Goal: Task Accomplishment & Management: Use online tool/utility

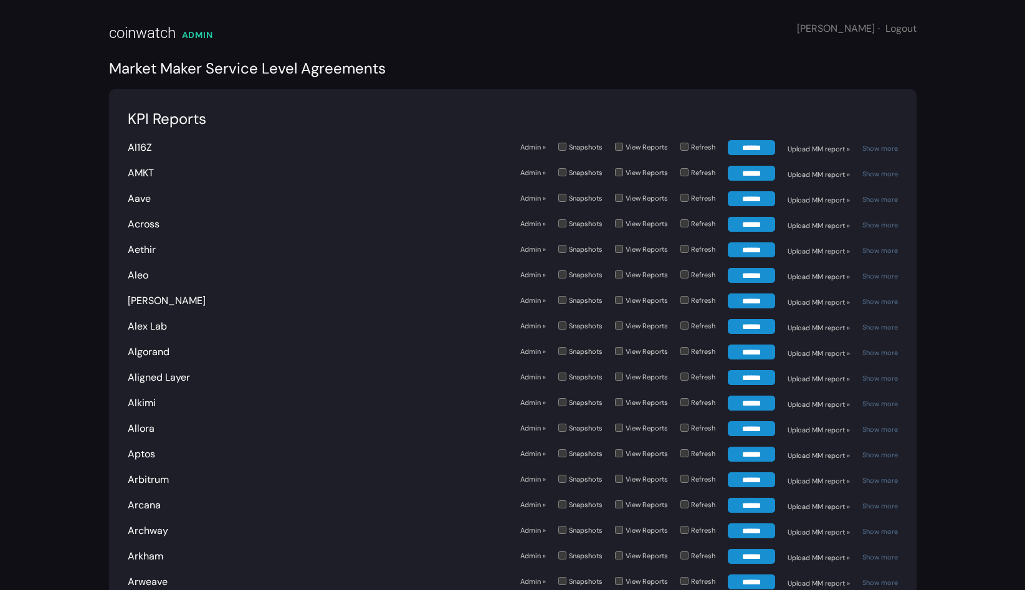
scroll to position [2174, 0]
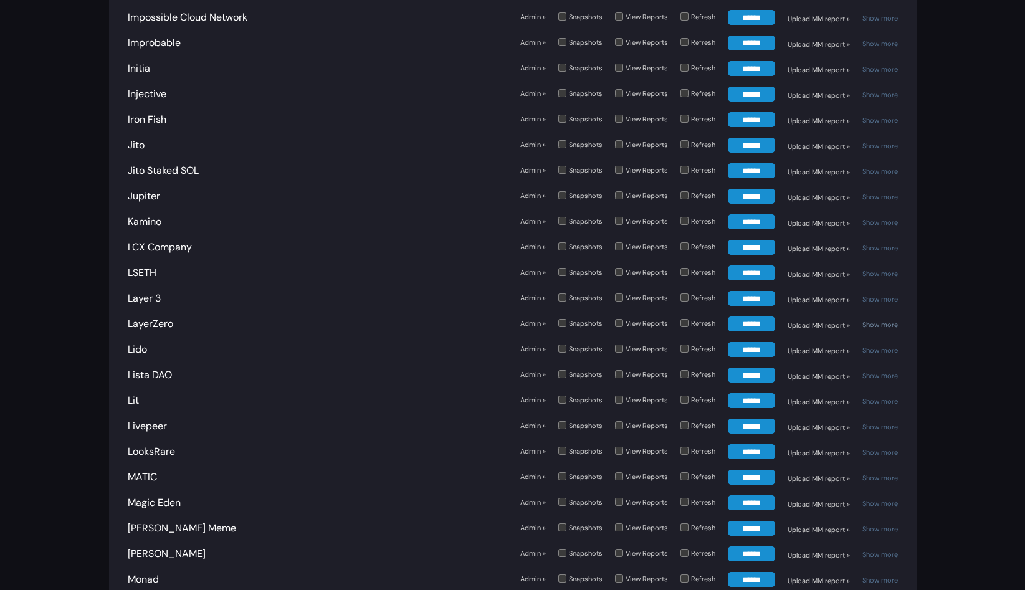
click at [880, 320] on link "Show more" at bounding box center [880, 324] width 36 height 9
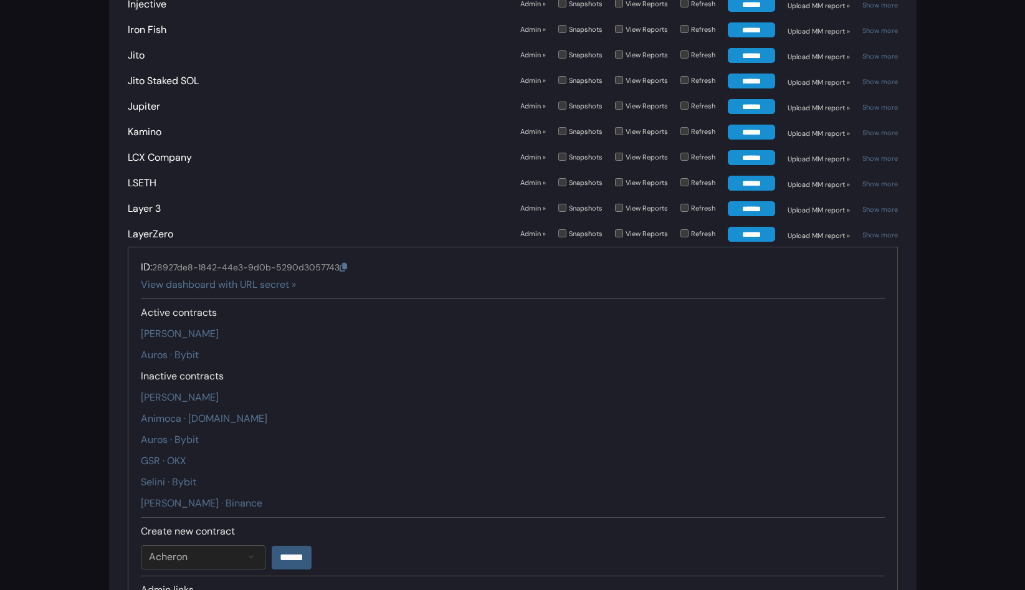
scroll to position [2286, 0]
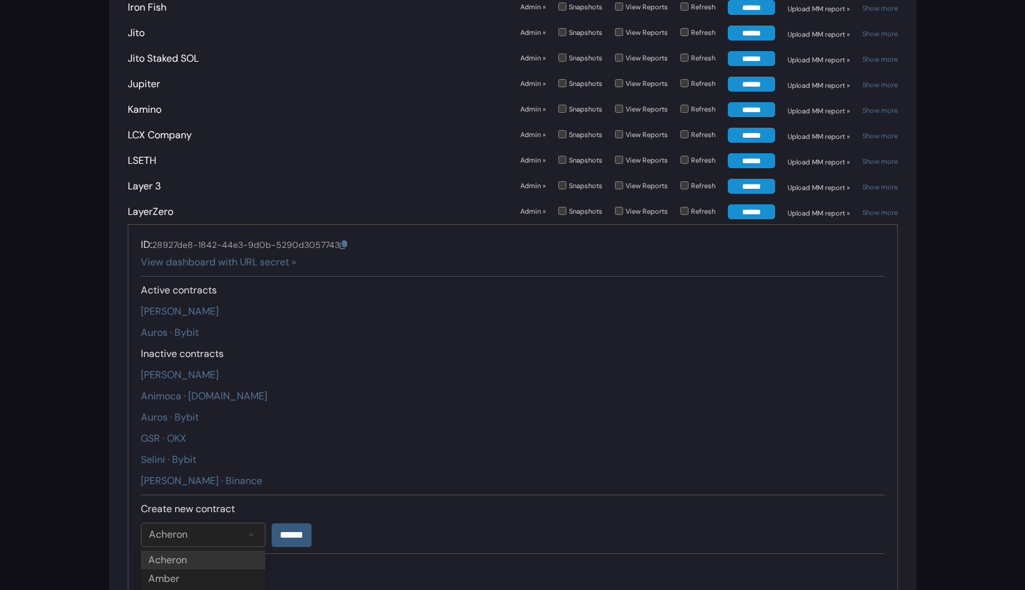
click at [179, 527] on div "Acheron" at bounding box center [168, 534] width 39 height 15
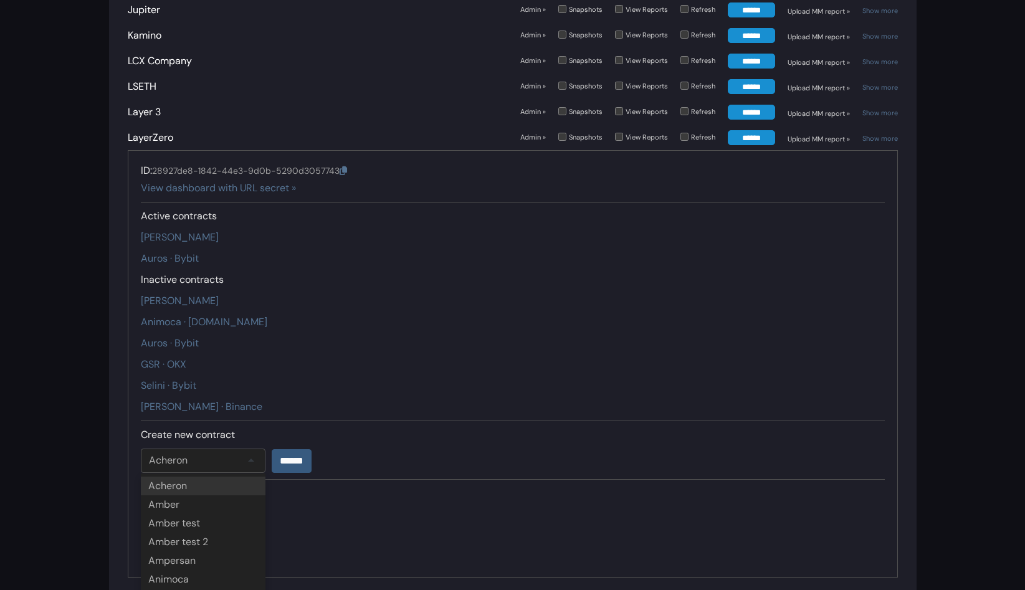
scroll to position [2375, 0]
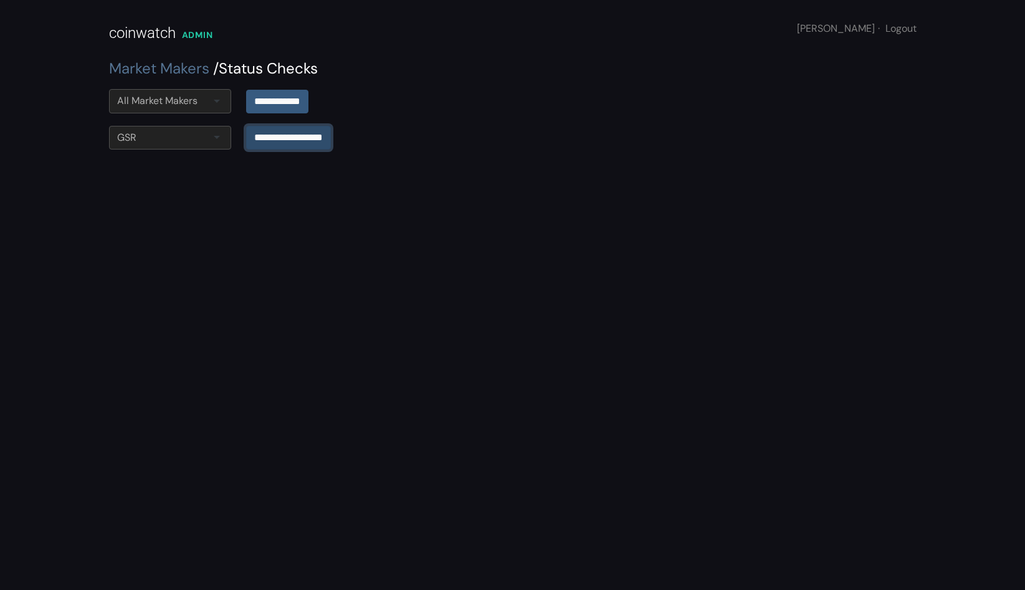
click at [283, 133] on input "**********" at bounding box center [288, 138] width 85 height 24
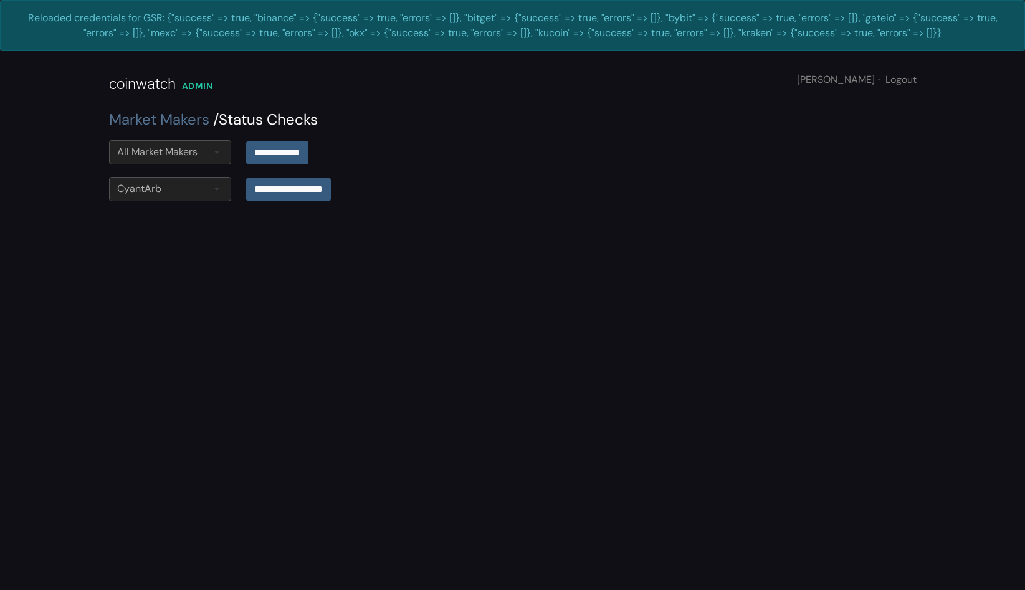
click at [206, 152] on div "All Market Makers" at bounding box center [170, 152] width 122 height 24
click at [267, 154] on input "**********" at bounding box center [277, 152] width 62 height 24
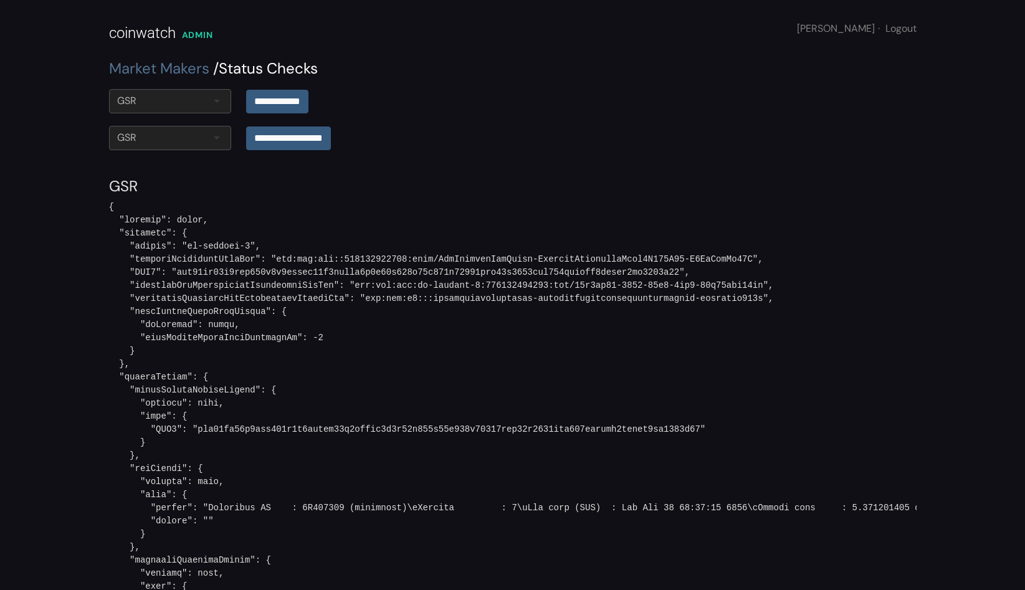
click at [198, 108] on div "GSR" at bounding box center [170, 101] width 122 height 24
click at [202, 95] on div "GSR" at bounding box center [170, 101] width 122 height 24
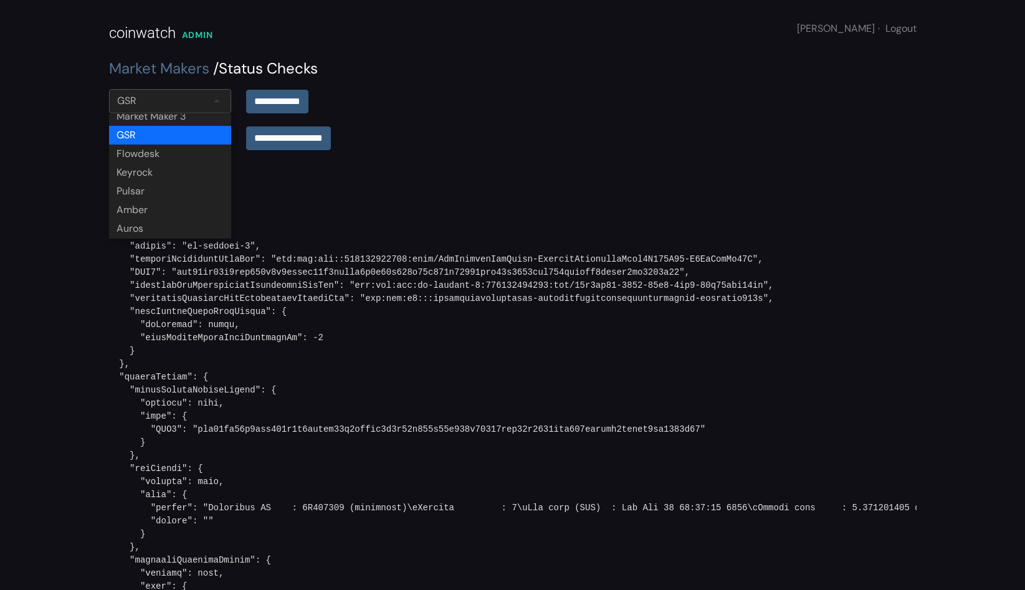
scroll to position [121, 0]
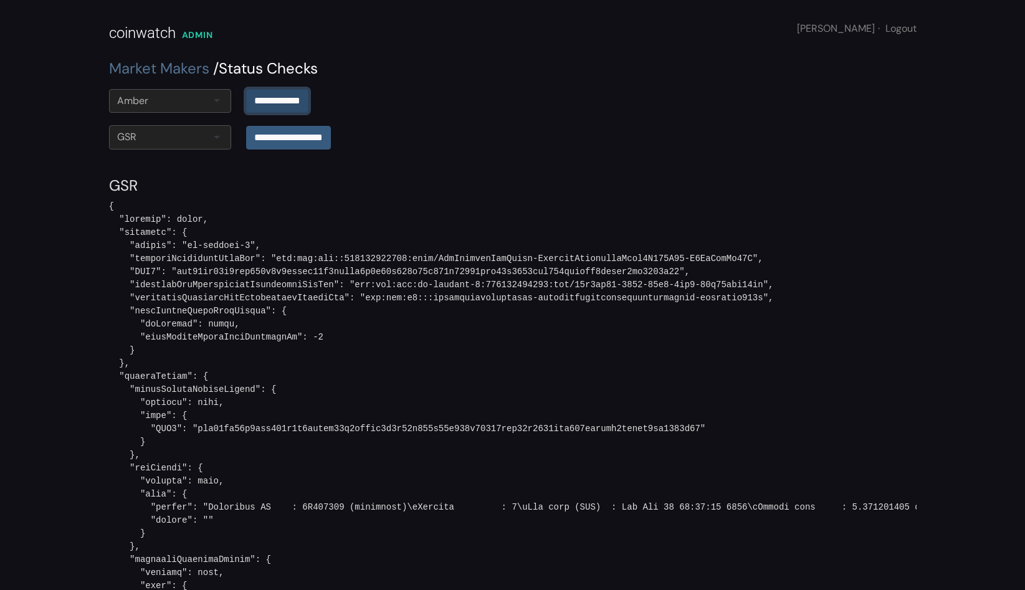
click at [264, 96] on input "**********" at bounding box center [277, 101] width 62 height 24
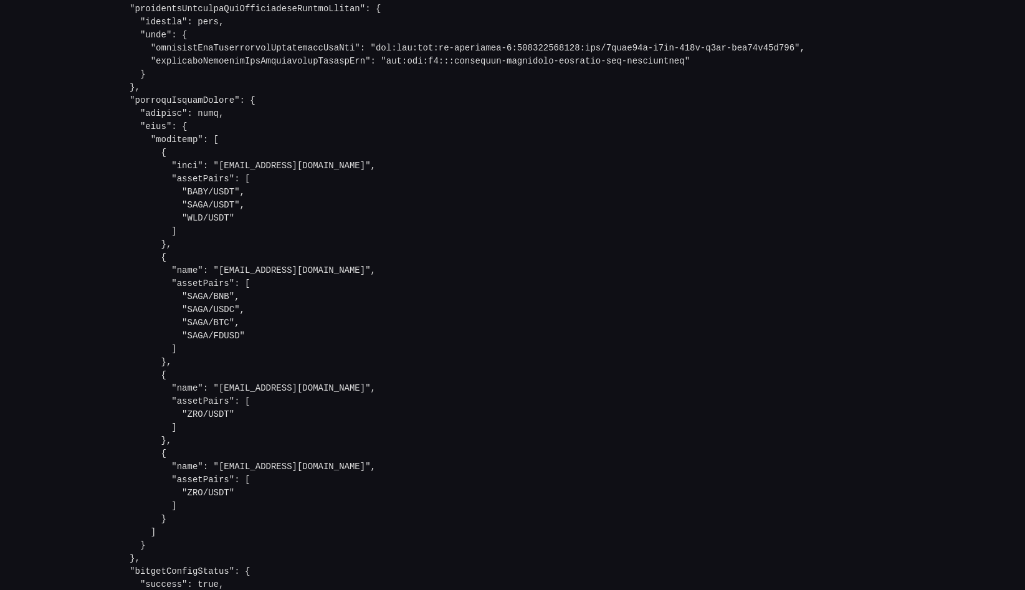
scroll to position [647, 0]
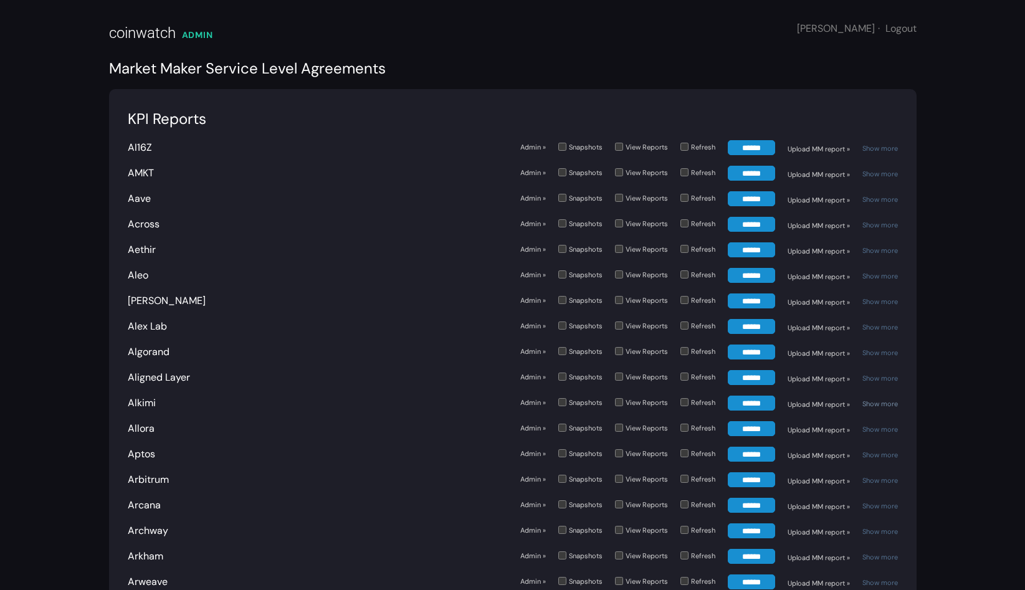
click at [882, 399] on link "Show more" at bounding box center [880, 403] width 36 height 9
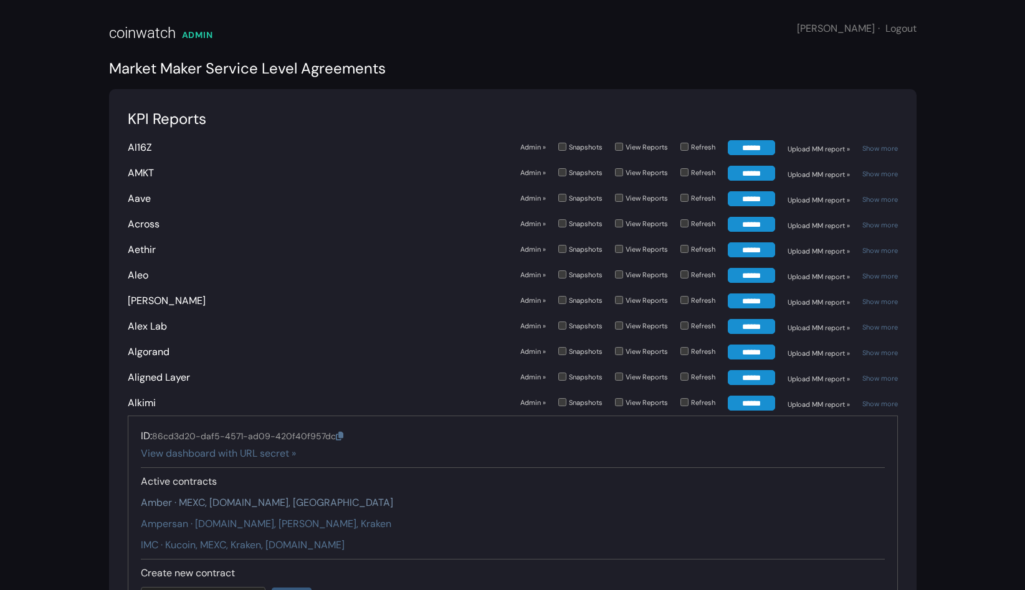
click at [214, 505] on link "Amber · MEXC, [DOMAIN_NAME], [GEOGRAPHIC_DATA]" at bounding box center [267, 502] width 252 height 13
click at [139, 404] on link "Alkimi" at bounding box center [142, 402] width 28 height 13
